Goal: Find specific page/section: Find specific page/section

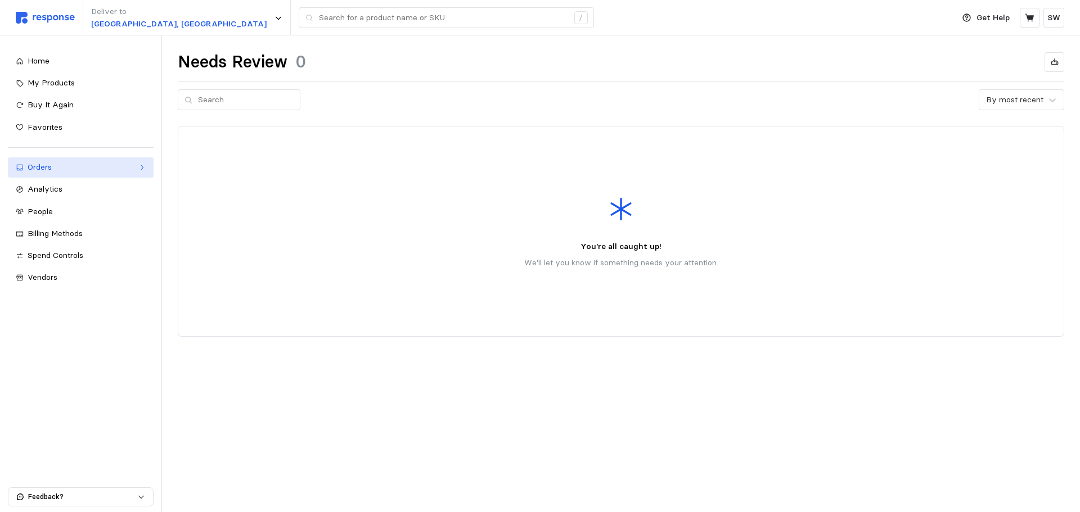
click at [44, 161] on link "Orders" at bounding box center [81, 167] width 146 height 20
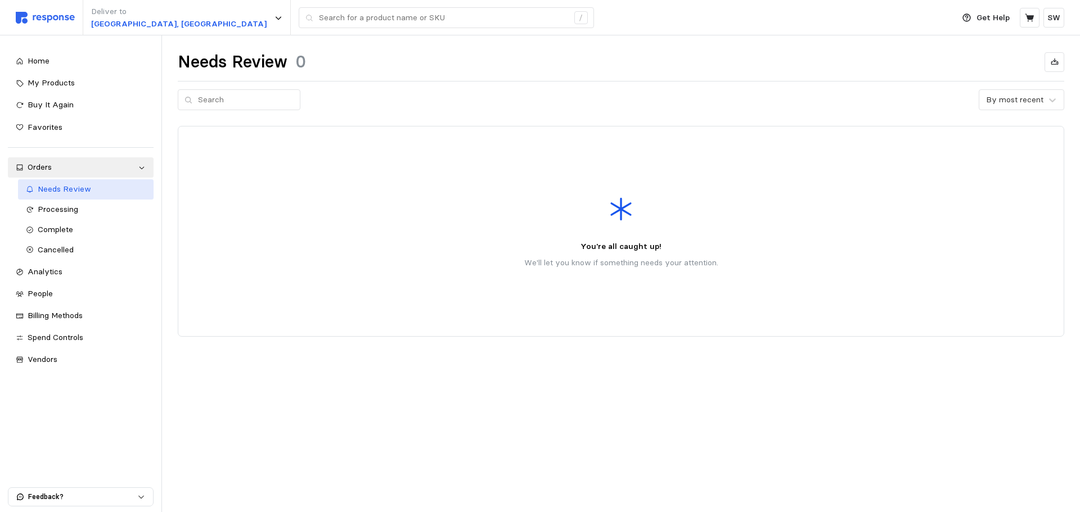
click at [49, 196] on link "Needs Review" at bounding box center [86, 189] width 136 height 20
click at [94, 195] on div "Needs Review" at bounding box center [92, 189] width 109 height 12
click at [47, 210] on span "Processing" at bounding box center [58, 209] width 40 height 10
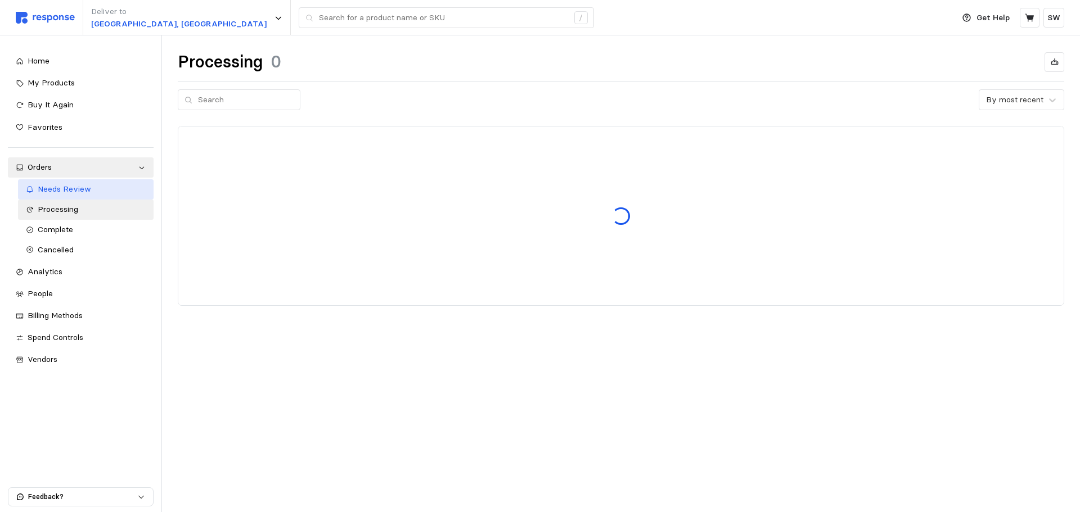
click at [62, 190] on span "Needs Review" at bounding box center [64, 189] width 53 height 10
